Goal: Task Accomplishment & Management: Use online tool/utility

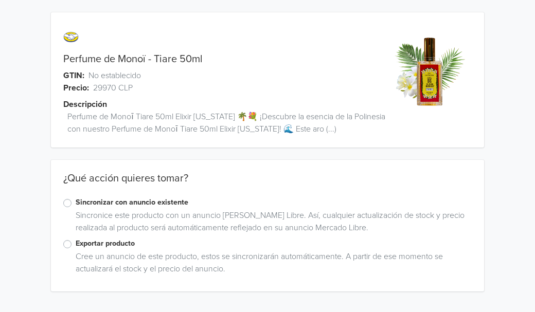
click at [76, 244] on label "Exportar producto" at bounding box center [274, 243] width 396 height 11
click at [0, 0] on input "Exportar producto" at bounding box center [0, 0] width 0 height 0
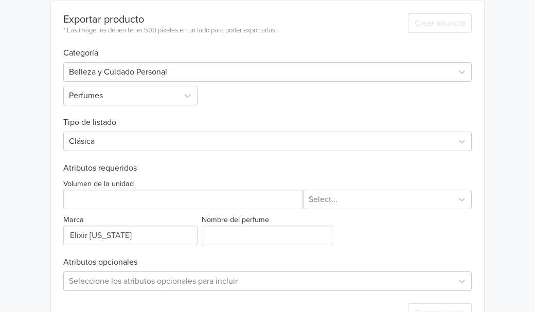
scroll to position [318, 0]
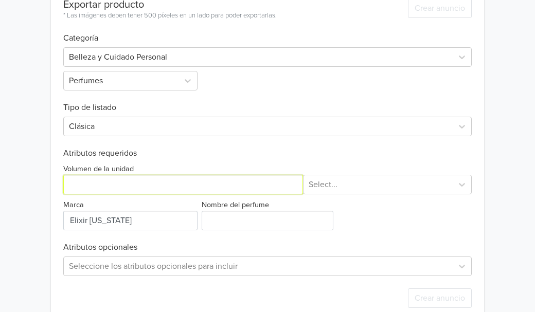
click at [192, 184] on input "Volumen de la unidad" at bounding box center [182, 185] width 239 height 20
type input "50"
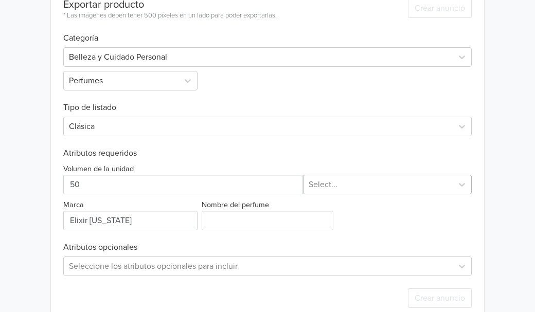
click at [413, 177] on div at bounding box center [377, 184] width 139 height 14
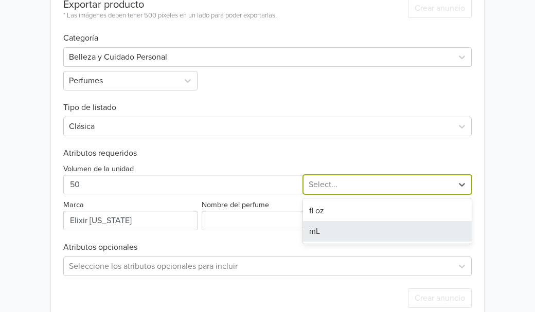
click at [344, 235] on div "mL" at bounding box center [387, 231] width 169 height 21
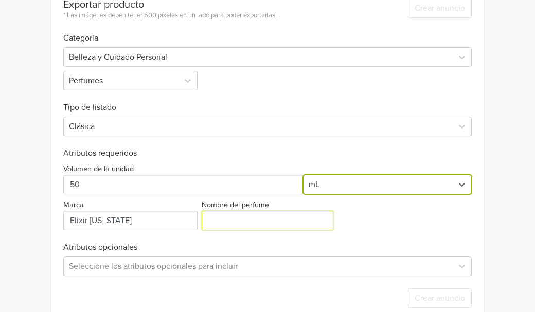
click at [235, 227] on input "Nombre del perfume" at bounding box center [268, 221] width 132 height 20
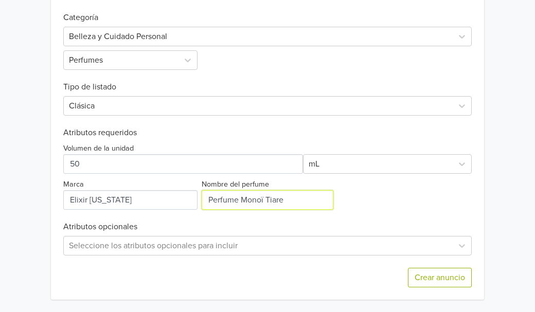
type input "Perfume Monoï Tiare"
click at [285, 251] on div "Seleccione los atributos opcionales para incluir" at bounding box center [267, 246] width 408 height 20
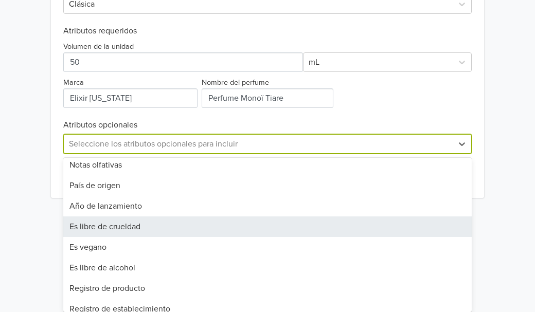
scroll to position [145, 0]
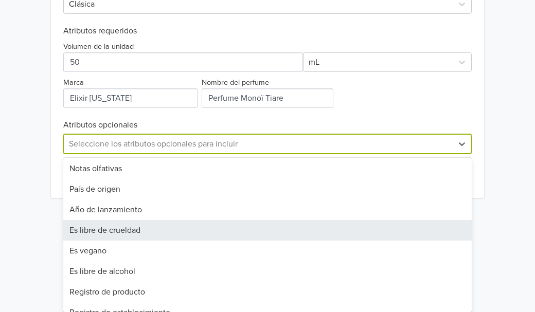
click at [138, 231] on div "Es libre de crueldad" at bounding box center [267, 230] width 408 height 21
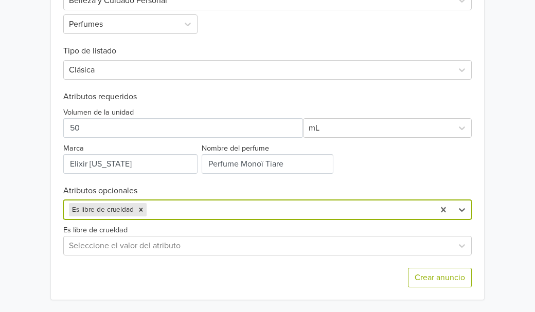
scroll to position [374, 0]
click at [444, 277] on button "Crear anuncio" at bounding box center [440, 278] width 64 height 20
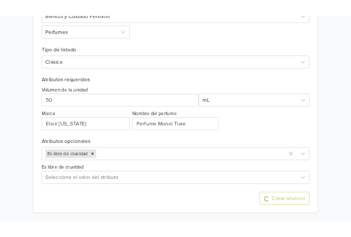
scroll to position [0, 0]
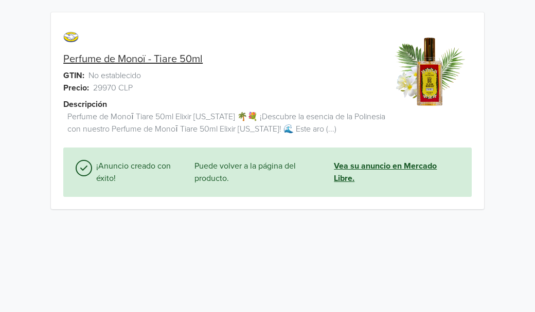
click at [356, 170] on link "Vea su anuncio en Mercado Libre." at bounding box center [396, 172] width 125 height 25
